Goal: Navigation & Orientation: Find specific page/section

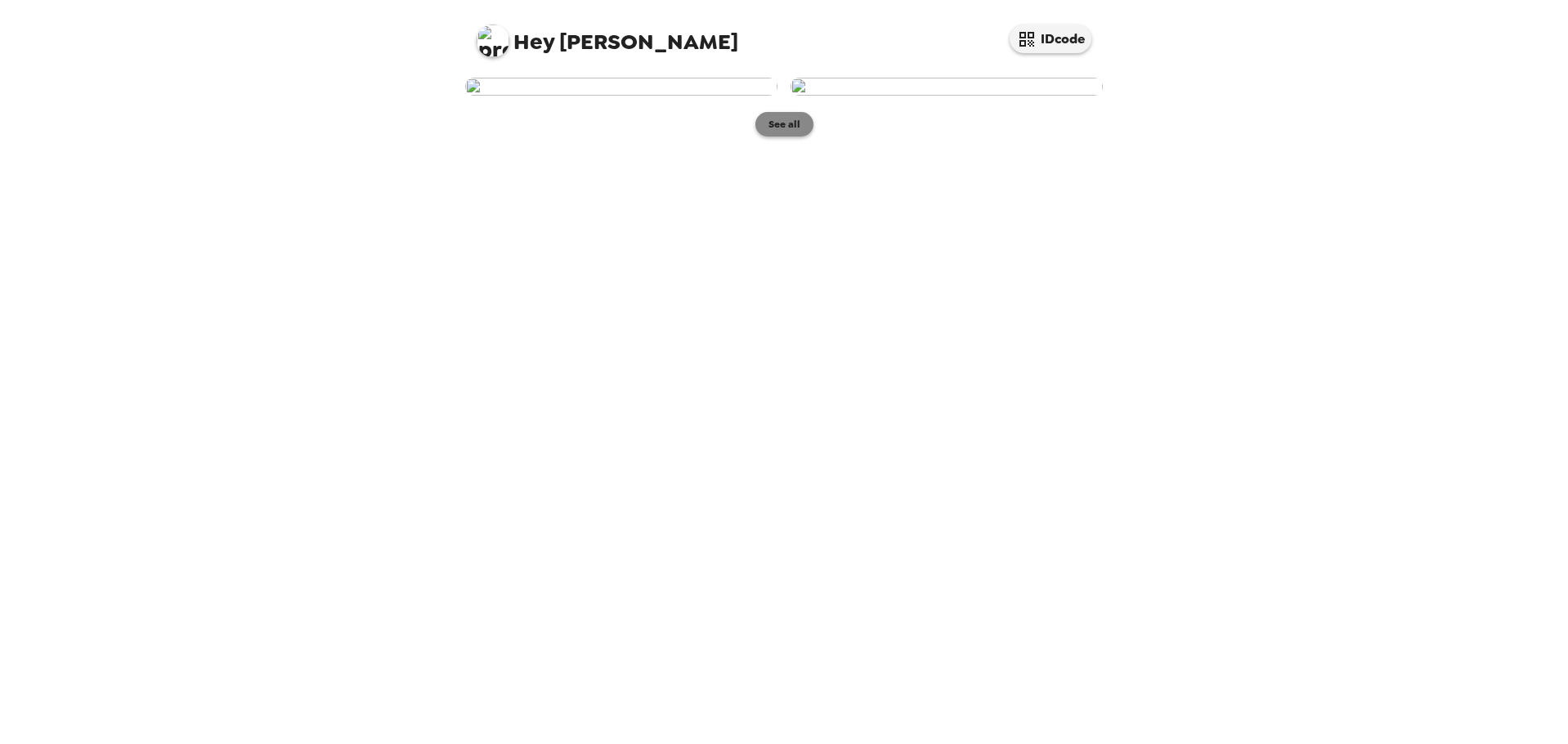
click at [784, 136] on button "See all" at bounding box center [784, 124] width 58 height 24
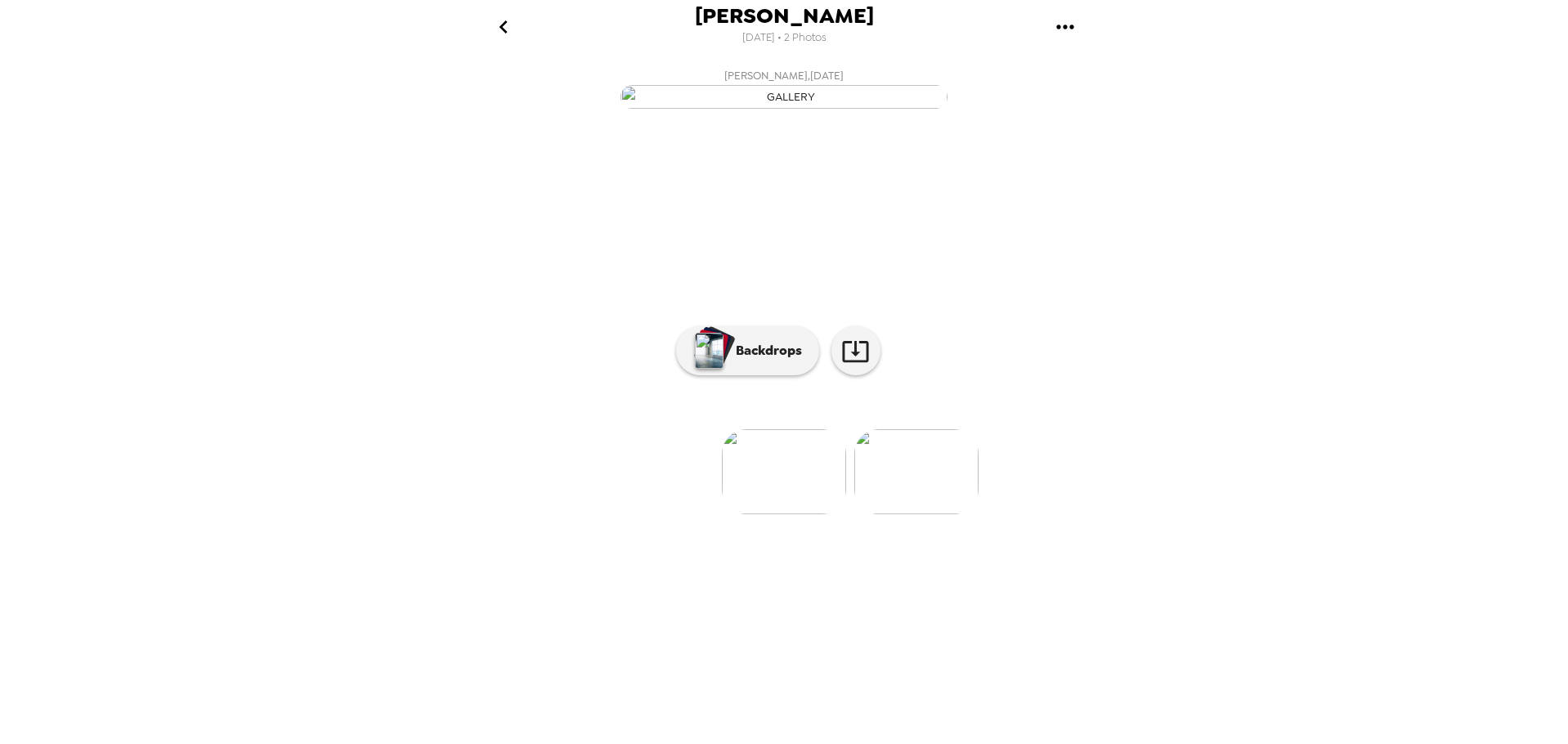
click at [929, 514] on img at bounding box center [916, 472] width 125 height 85
click at [742, 360] on p "Backdrops" at bounding box center [765, 350] width 74 height 19
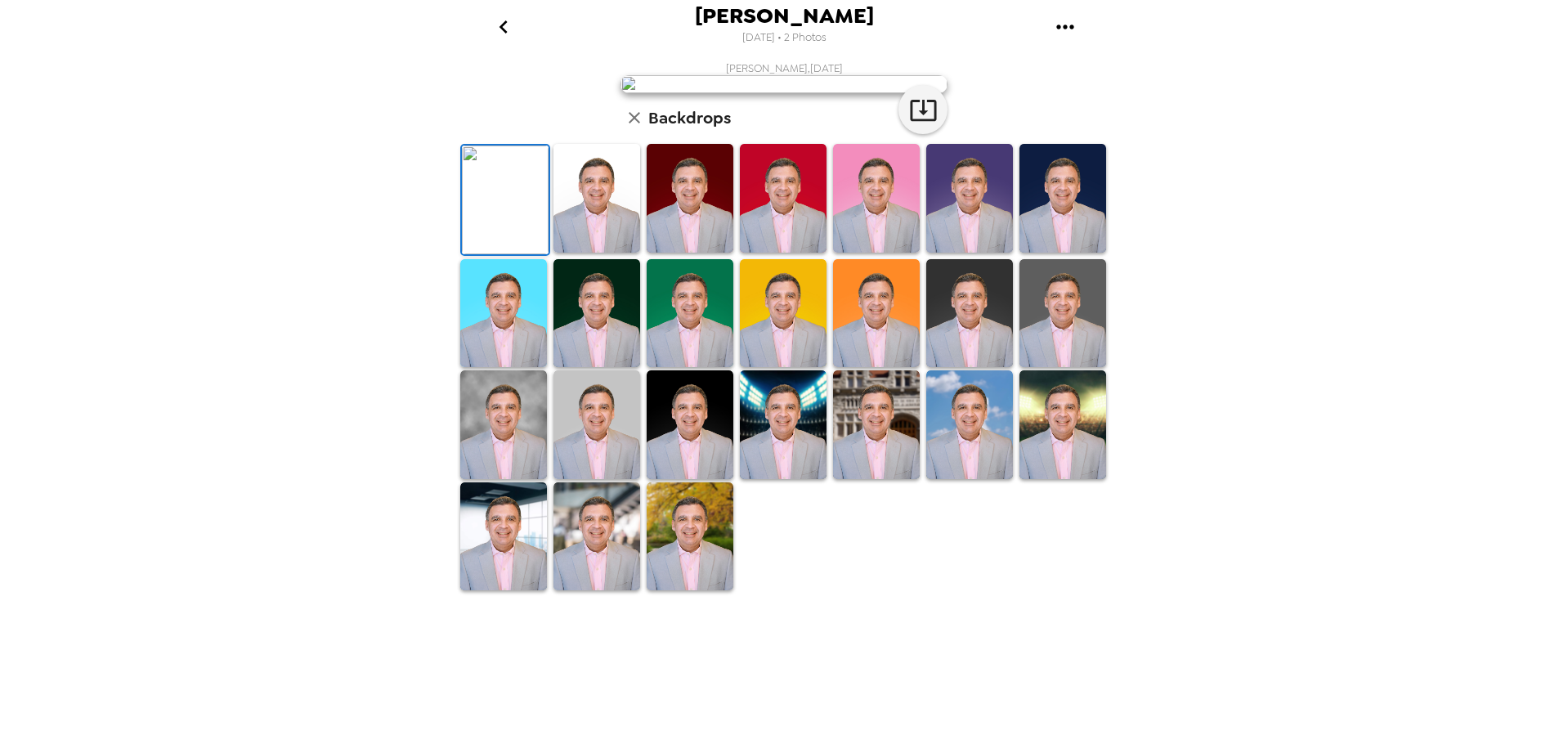
scroll to position [238, 0]
click at [533, 591] on img at bounding box center [504, 537] width 87 height 109
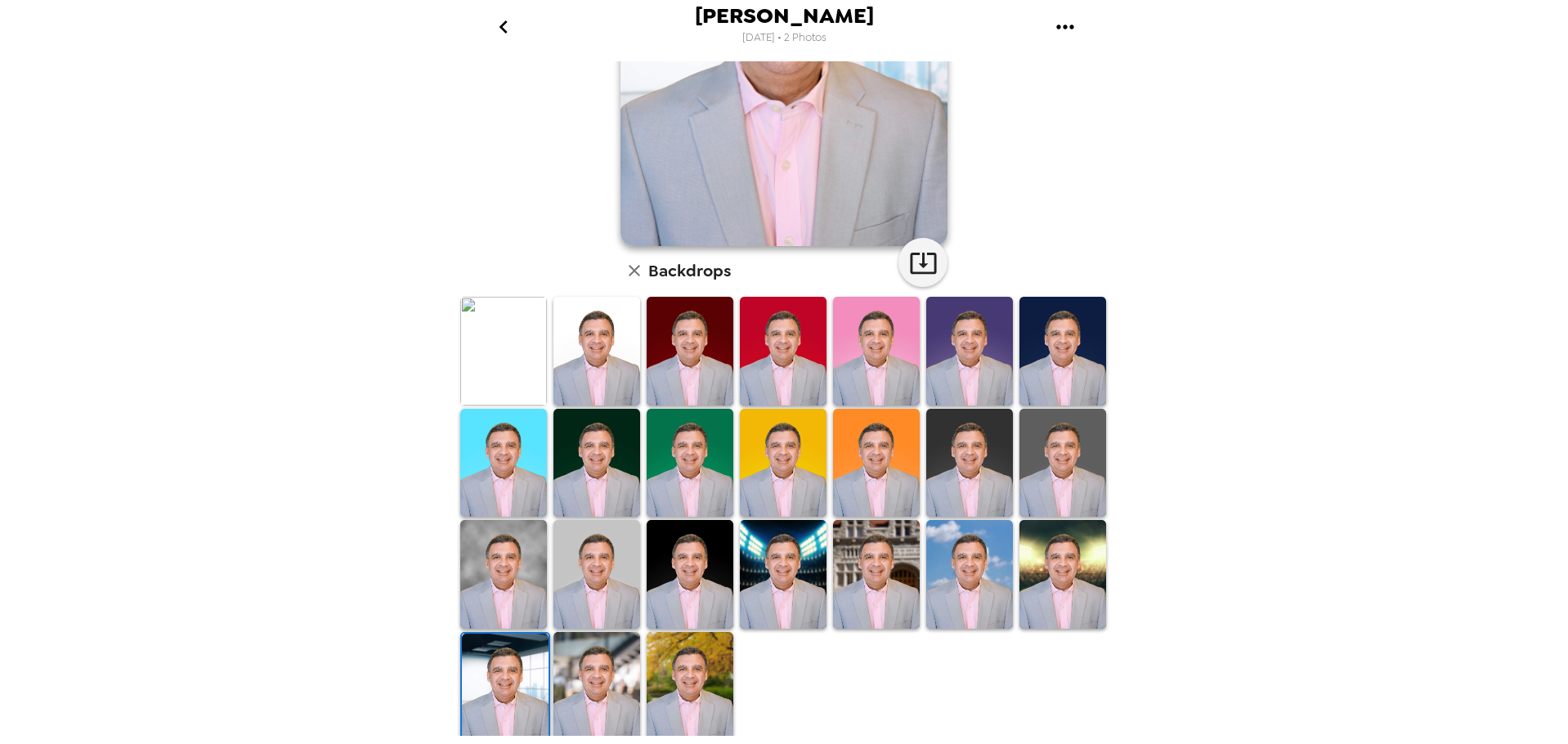
click at [627, 664] on img at bounding box center [597, 686] width 87 height 109
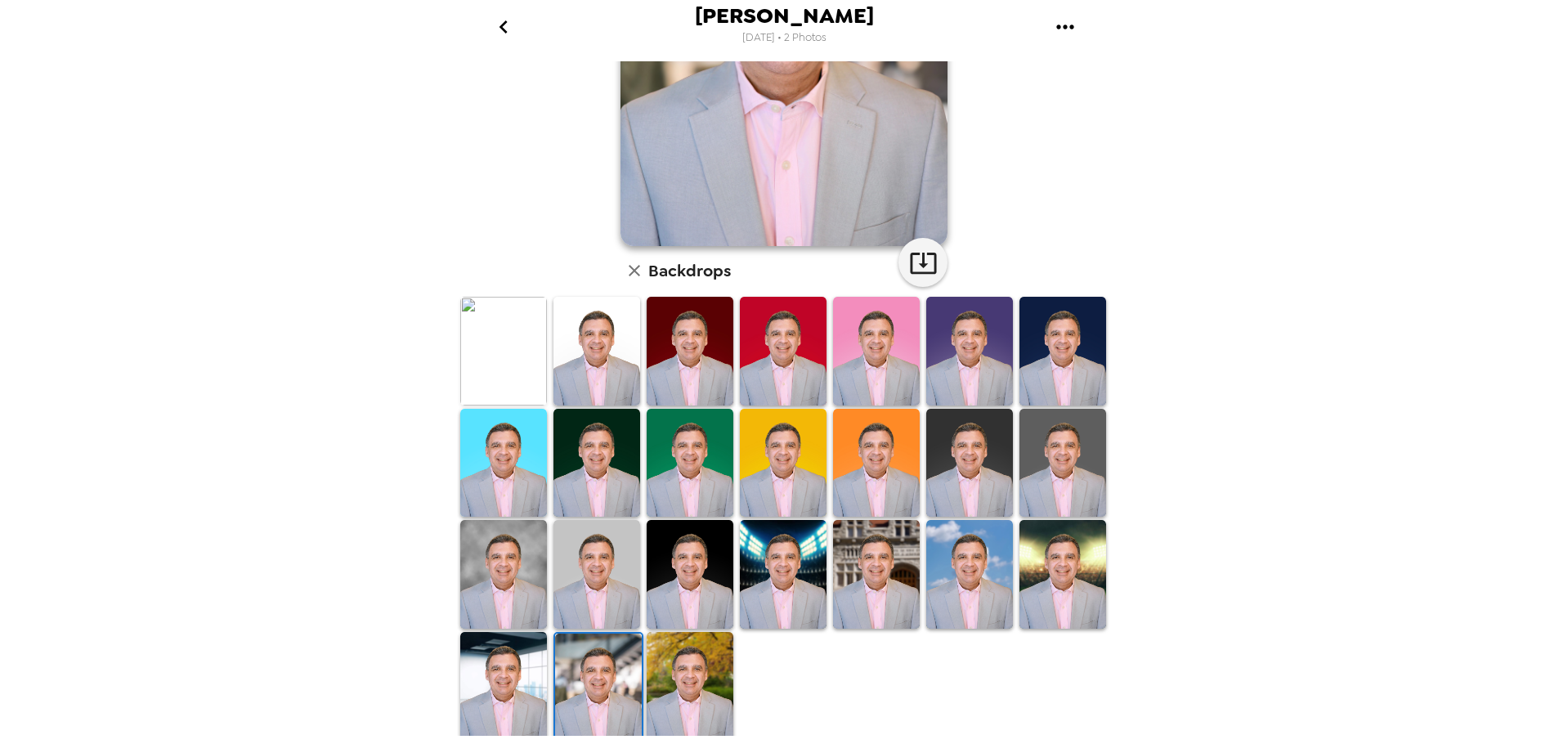
click at [711, 645] on img at bounding box center [690, 686] width 87 height 109
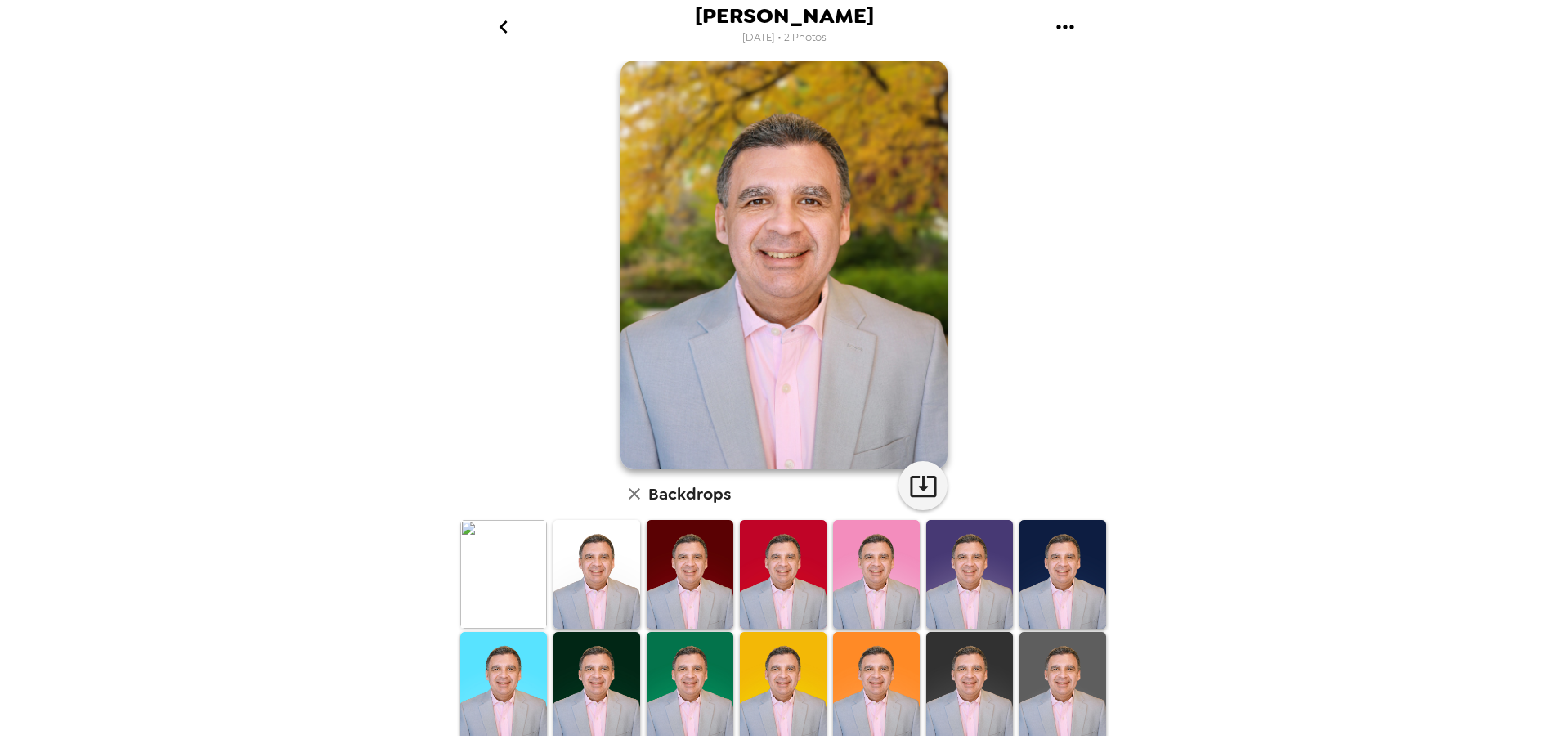
scroll to position [0, 0]
